Goal: Task Accomplishment & Management: Manage account settings

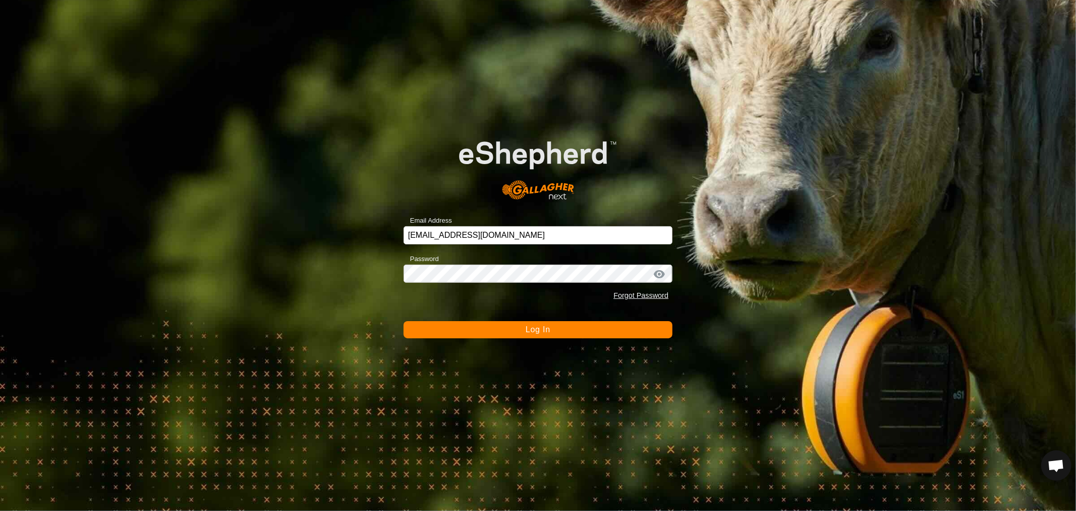
scroll to position [194, 0]
click at [505, 321] on button "Log In" at bounding box center [538, 329] width 269 height 17
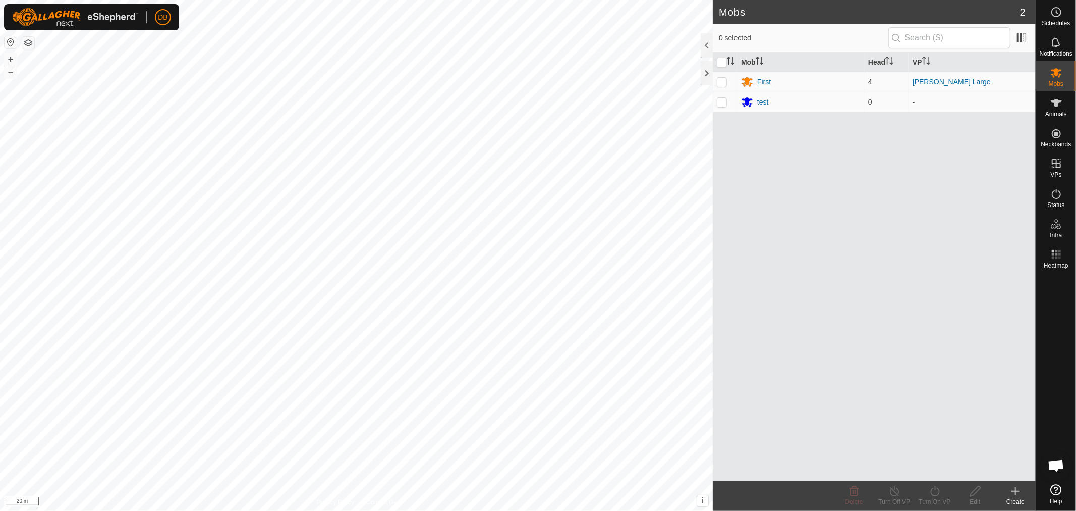
click at [768, 80] on div "First" at bounding box center [764, 82] width 14 height 11
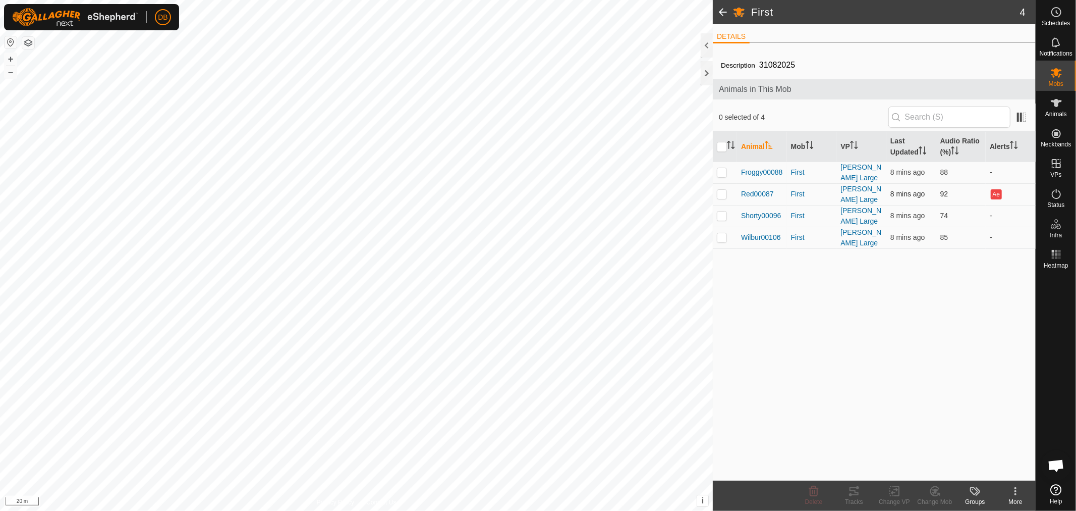
click at [721, 191] on p-checkbox at bounding box center [722, 194] width 10 height 8
checkbox input "true"
click at [855, 494] on icon at bounding box center [854, 491] width 12 height 12
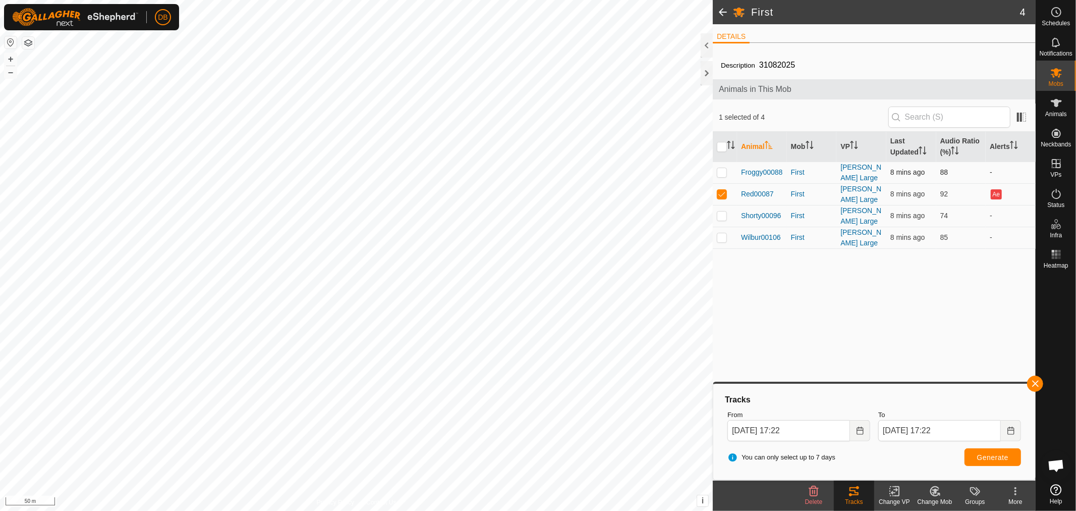
click at [724, 171] on p-checkbox at bounding box center [722, 172] width 10 height 8
checkbox input "true"
click at [717, 190] on td at bounding box center [725, 194] width 24 height 22
checkbox input "false"
click at [993, 456] on span "Generate" at bounding box center [992, 457] width 31 height 8
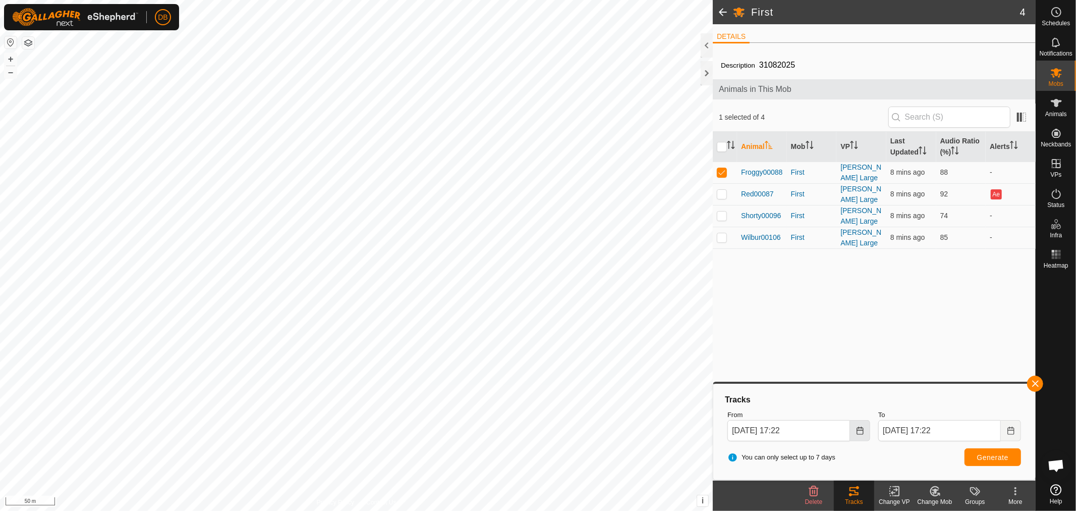
click at [858, 431] on icon "Choose Date" at bounding box center [860, 430] width 8 height 8
click at [855, 314] on span "20" at bounding box center [855, 318] width 16 height 16
click at [862, 430] on icon "Choose Date" at bounding box center [860, 430] width 8 height 8
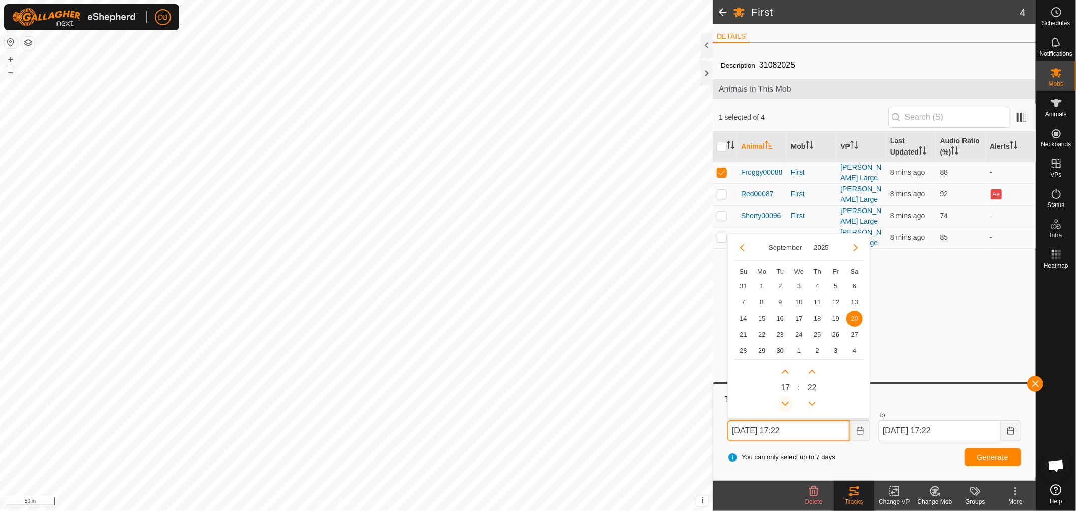
click at [786, 401] on button "Previous Hour" at bounding box center [786, 404] width 16 height 16
click at [786, 401] on span "Previous Hour" at bounding box center [786, 401] width 0 height 0
click at [786, 401] on button "Previous Hour" at bounding box center [786, 404] width 16 height 16
type input "[DATE] 14:22"
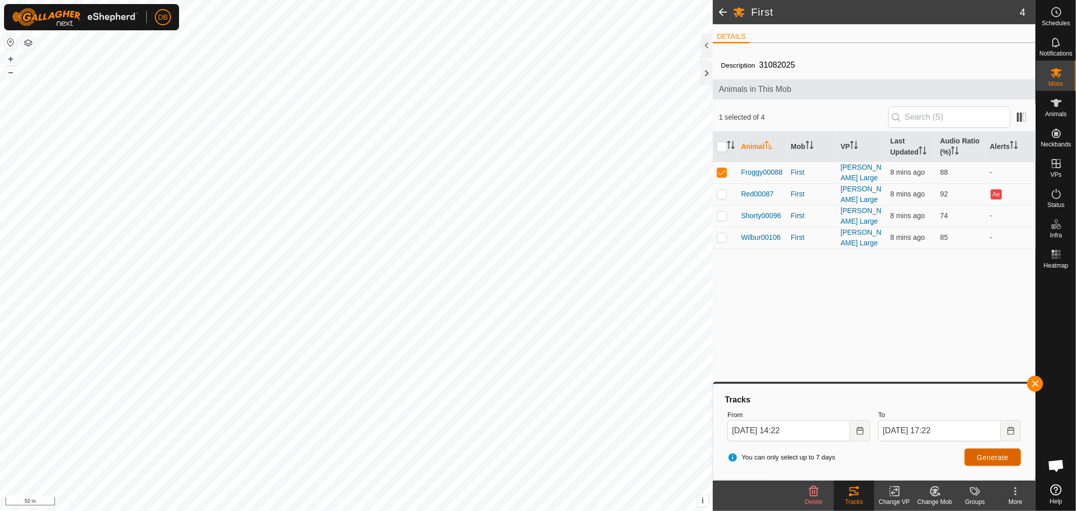
click at [1005, 465] on button "Generate" at bounding box center [993, 457] width 57 height 18
drag, startPoint x: 728, startPoint y: 213, endPoint x: 717, endPoint y: 174, distance: 40.8
click at [728, 211] on td at bounding box center [725, 216] width 24 height 22
checkbox input "true"
click at [722, 169] on p-checkbox at bounding box center [722, 172] width 10 height 8
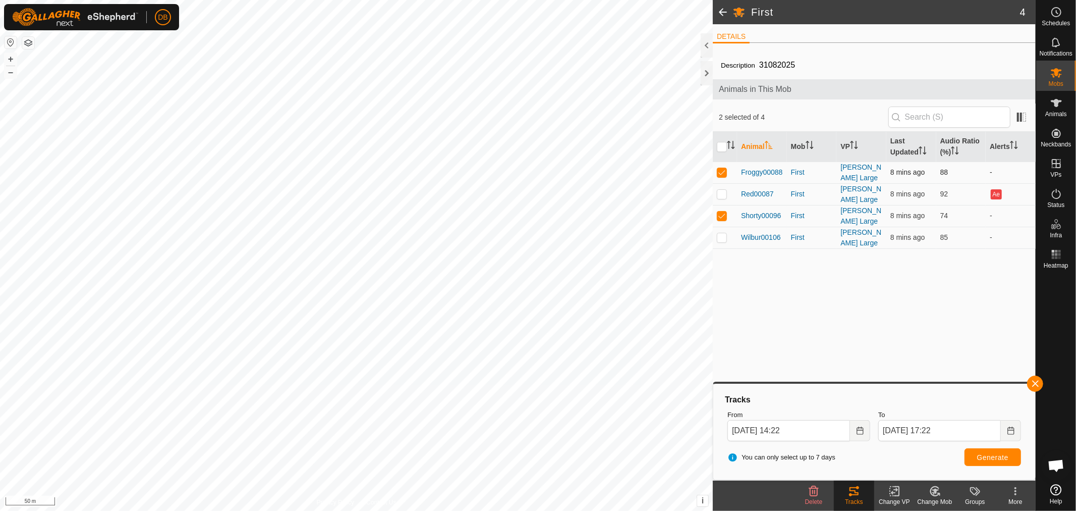
checkbox input "false"
click at [980, 455] on span "Generate" at bounding box center [992, 457] width 31 height 8
click at [723, 233] on p-checkbox at bounding box center [722, 237] width 10 height 8
checkbox input "true"
click at [724, 215] on p-checkbox at bounding box center [722, 215] width 10 height 8
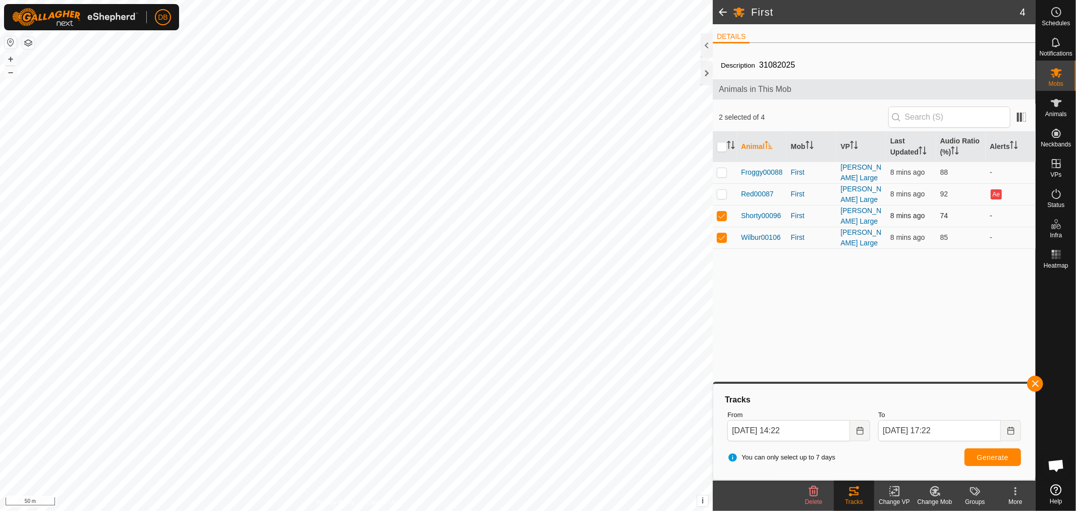
checkbox input "false"
click at [991, 457] on span "Generate" at bounding box center [992, 457] width 31 height 8
click at [1055, 158] on icon at bounding box center [1057, 163] width 12 height 12
click at [962, 160] on link "In Rotation" at bounding box center [993, 163] width 86 height 20
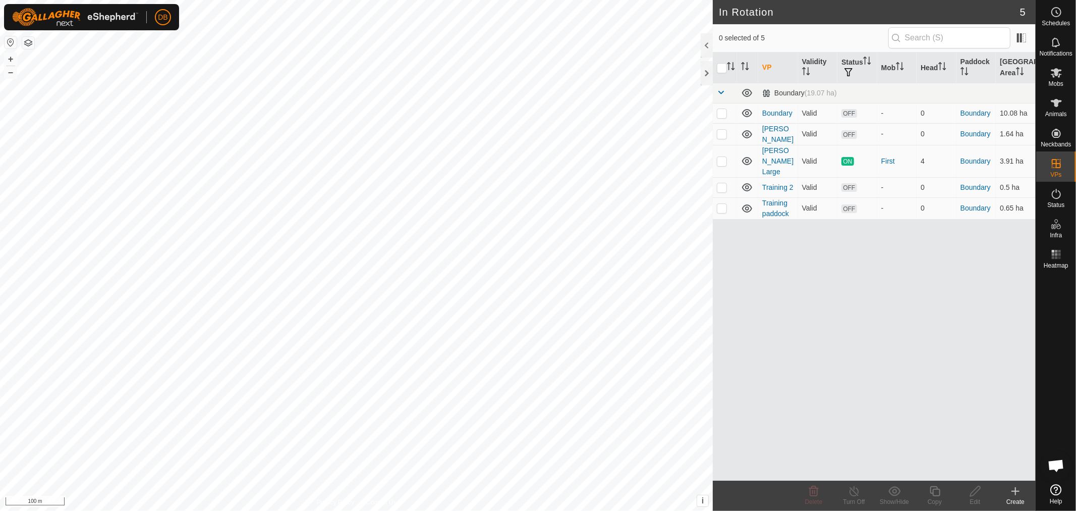
checkbox input "true"
click at [972, 488] on icon at bounding box center [975, 491] width 13 height 12
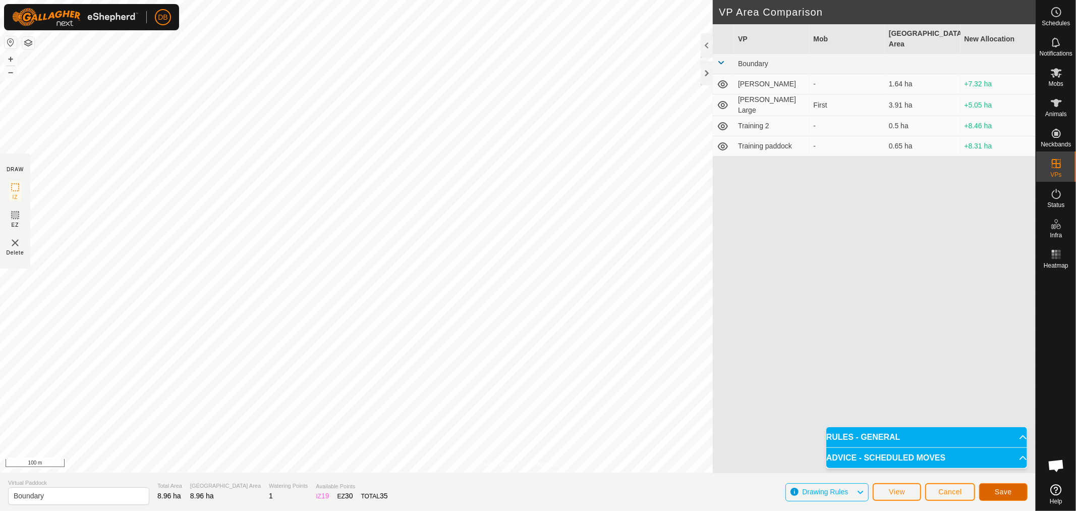
click at [1011, 488] on span "Save" at bounding box center [1003, 491] width 17 height 8
